Goal: Task Accomplishment & Management: Manage account settings

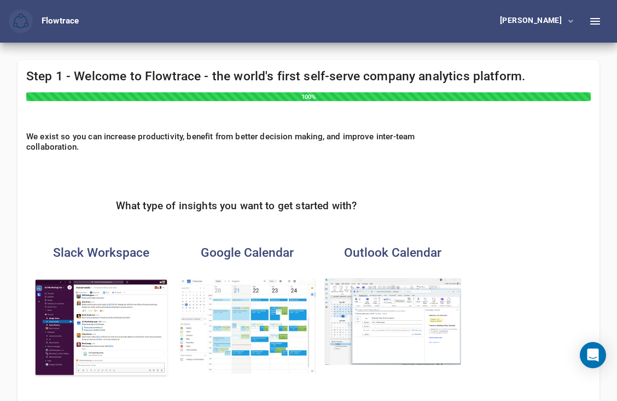
click at [539, 32] on div "[PERSON_NAME]" at bounding box center [545, 21] width 126 height 43
click at [543, 21] on div "[PERSON_NAME]" at bounding box center [533, 20] width 66 height 8
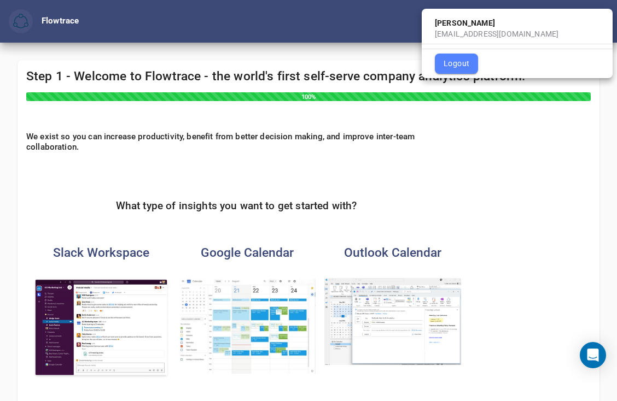
click at [459, 60] on span "Logout" at bounding box center [457, 64] width 26 height 14
